Goal: Information Seeking & Learning: Check status

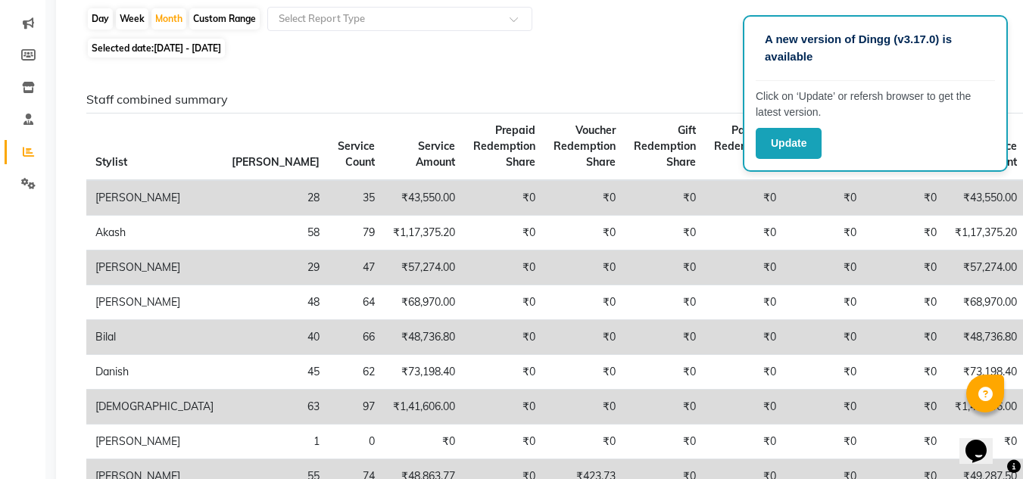
click at [757, 150] on button "Update" at bounding box center [788, 143] width 66 height 31
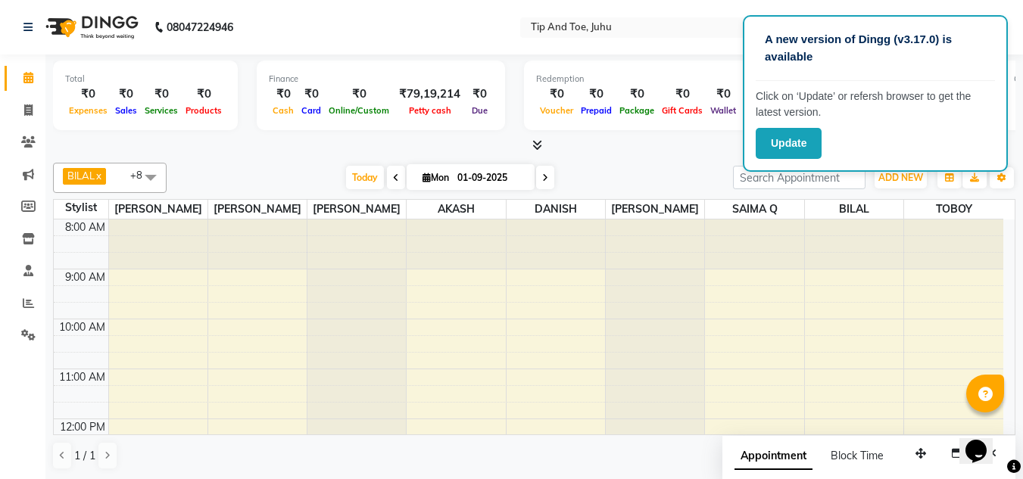
scroll to position [303, 0]
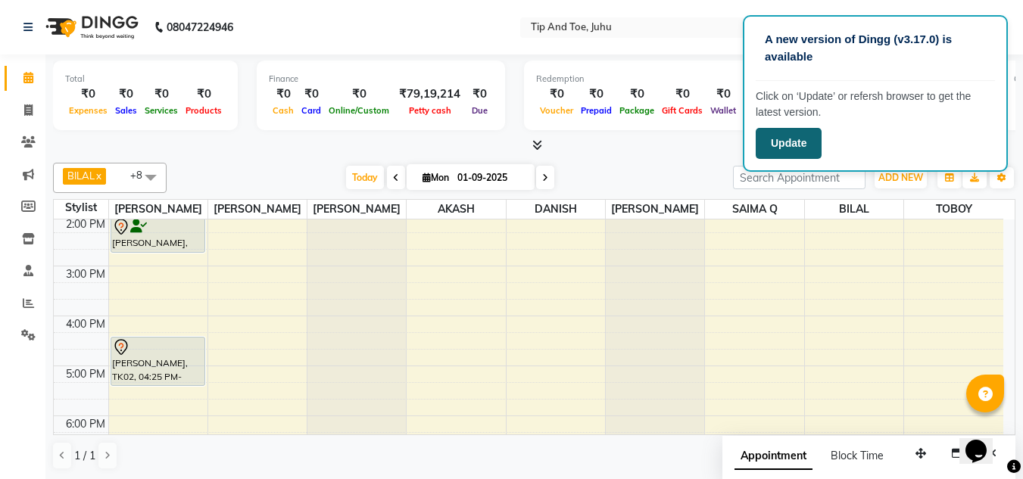
click at [784, 145] on button "Update" at bounding box center [788, 143] width 66 height 31
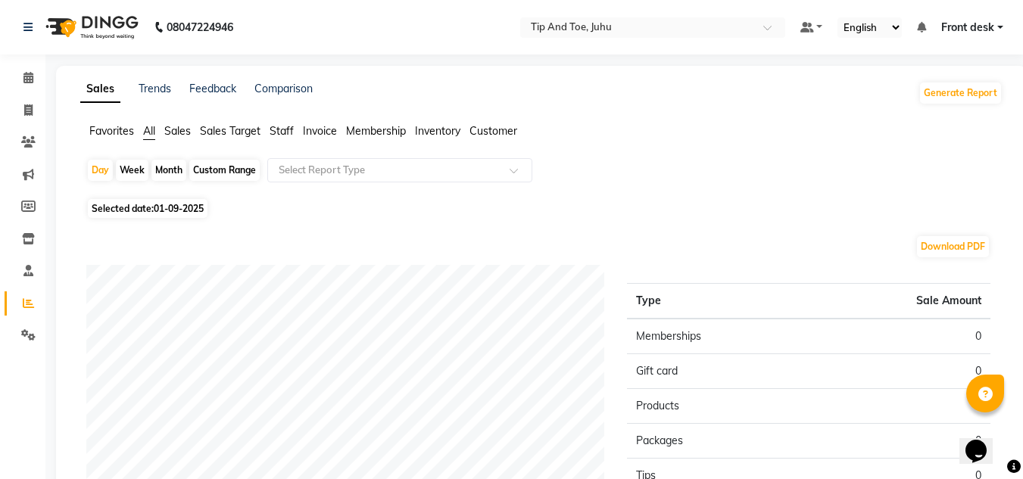
click at [284, 131] on span "Staff" at bounding box center [281, 131] width 24 height 14
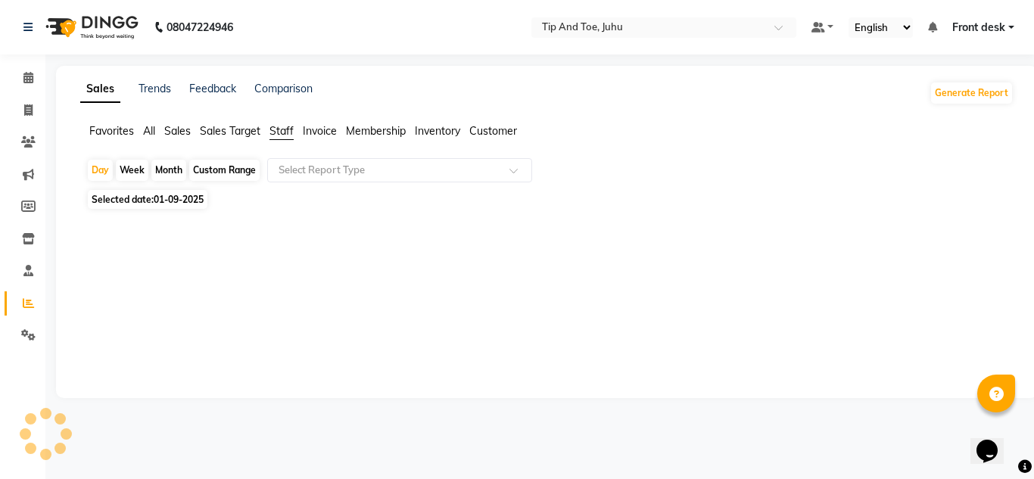
click at [160, 198] on span "01-09-2025" at bounding box center [179, 199] width 50 height 11
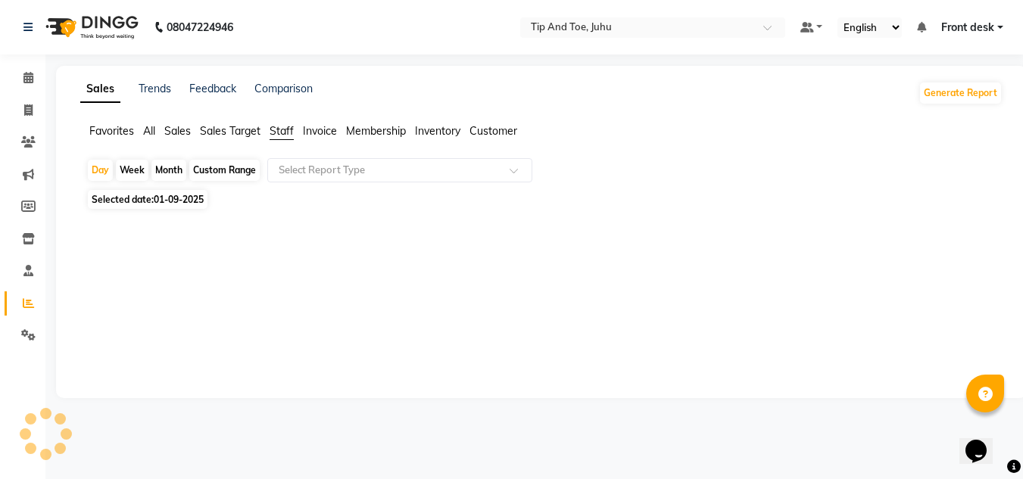
select select "9"
select select "2025"
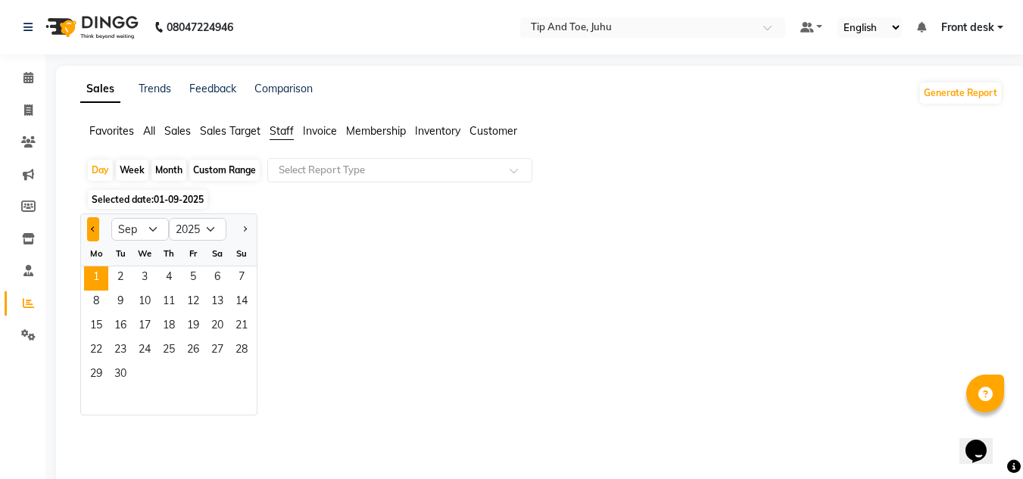
click at [88, 230] on button "Previous month" at bounding box center [93, 229] width 12 height 24
select select "8"
click at [162, 163] on div "Month" at bounding box center [168, 170] width 35 height 21
select select "9"
select select "2025"
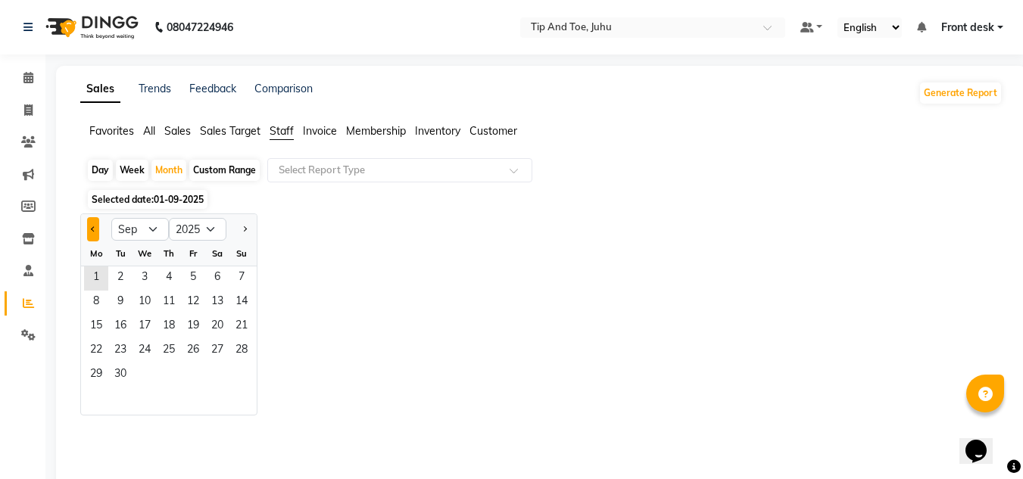
click at [89, 227] on button "Previous month" at bounding box center [93, 229] width 12 height 24
select select "8"
click at [207, 272] on span "2" at bounding box center [217, 278] width 24 height 24
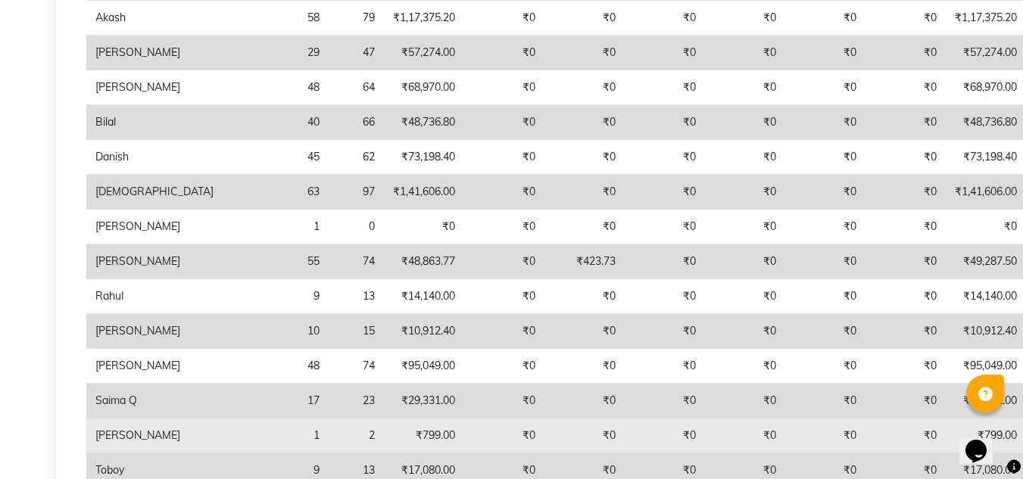
scroll to position [275, 0]
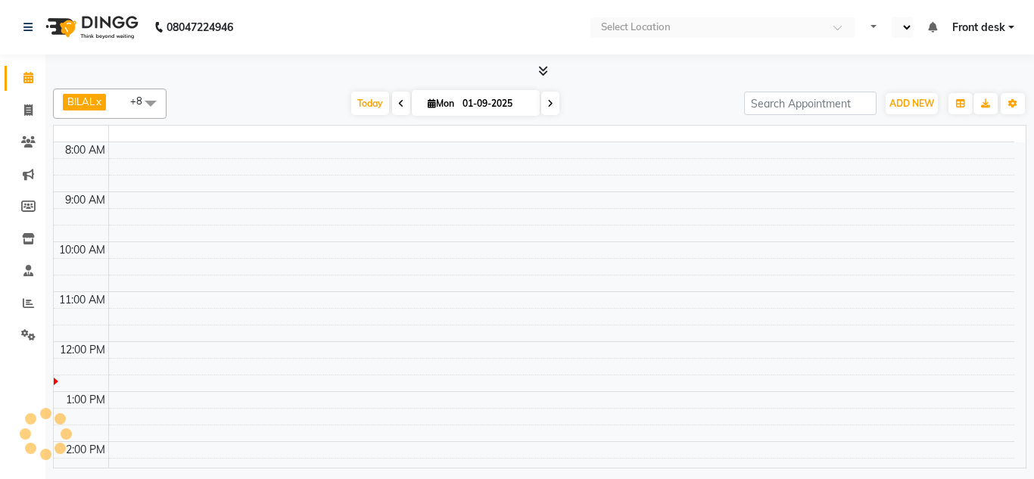
select select "en"
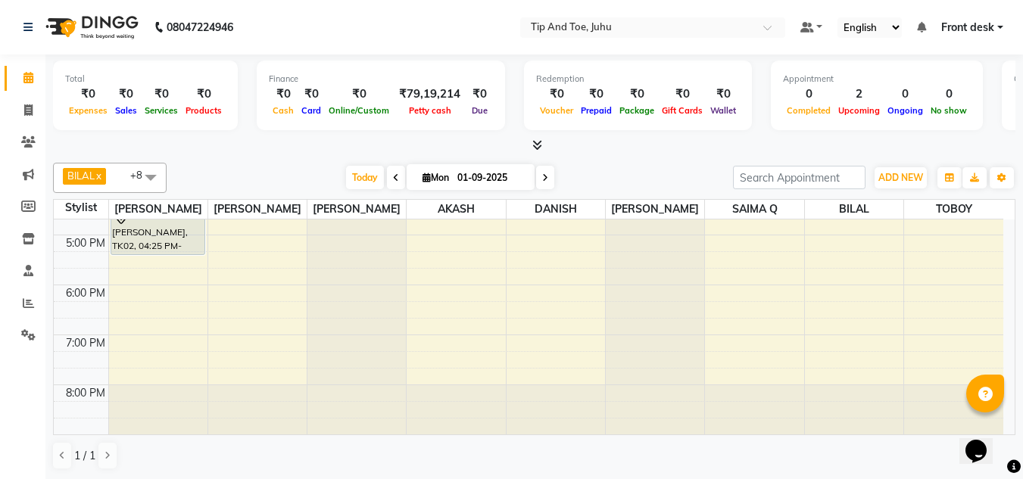
scroll to position [311, 0]
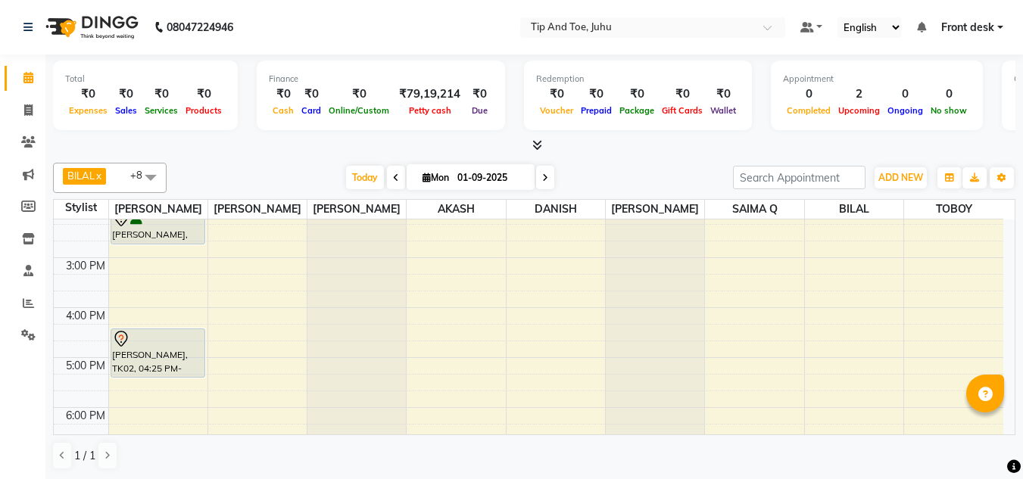
click at [438, 39] on nav "08047224946 Select Location × Tip And Toe, Juhu Default Panel My Panel English …" at bounding box center [511, 27] width 1023 height 54
